Goal: Communication & Community: Answer question/provide support

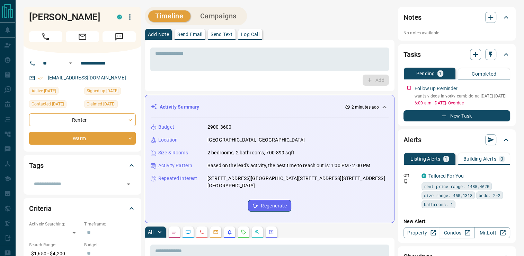
click at [229, 37] on p "Send Text" at bounding box center [222, 34] width 22 height 5
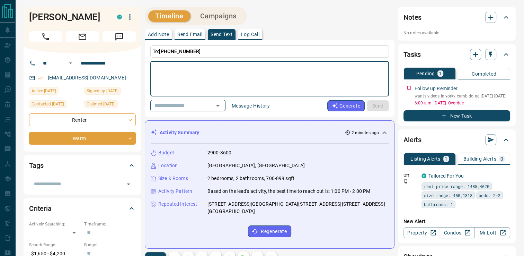
click at [212, 78] on textarea at bounding box center [269, 78] width 229 height 29
type textarea "**********"
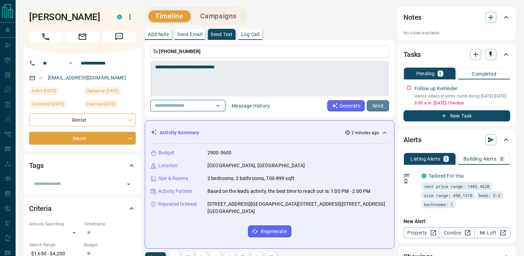
click at [375, 106] on button "Send" at bounding box center [378, 105] width 22 height 11
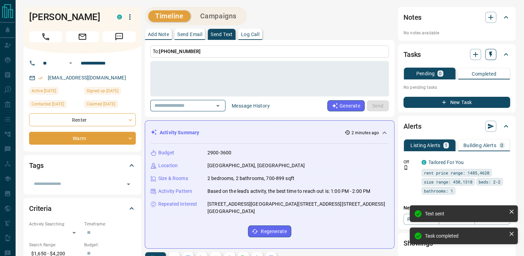
click at [489, 54] on icon "button" at bounding box center [490, 54] width 7 height 7
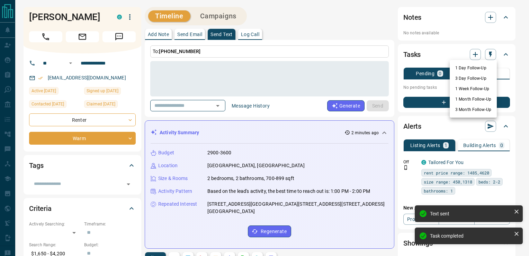
click at [463, 70] on li "1 Day Follow-Up" at bounding box center [473, 68] width 47 height 10
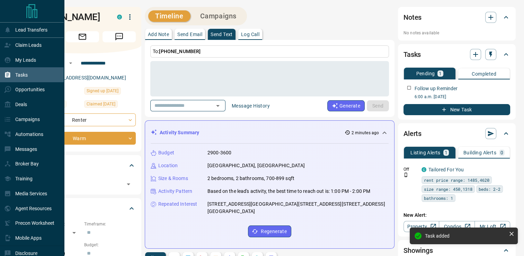
click at [26, 72] on div "Tasks" at bounding box center [16, 74] width 24 height 11
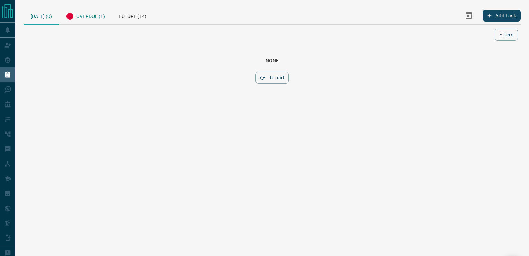
click at [96, 13] on div "Overdue (1)" at bounding box center [85, 15] width 53 height 17
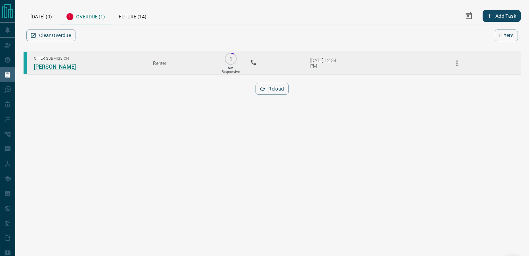
click at [61, 65] on link "[PERSON_NAME]" at bounding box center [60, 66] width 52 height 7
